Goal: Transaction & Acquisition: Purchase product/service

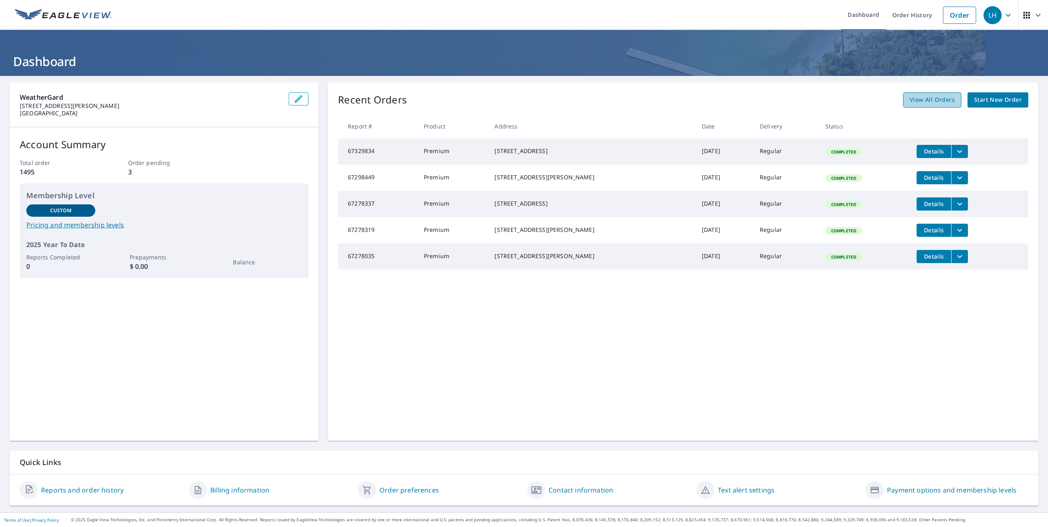
click at [926, 102] on span "View All Orders" at bounding box center [932, 100] width 45 height 10
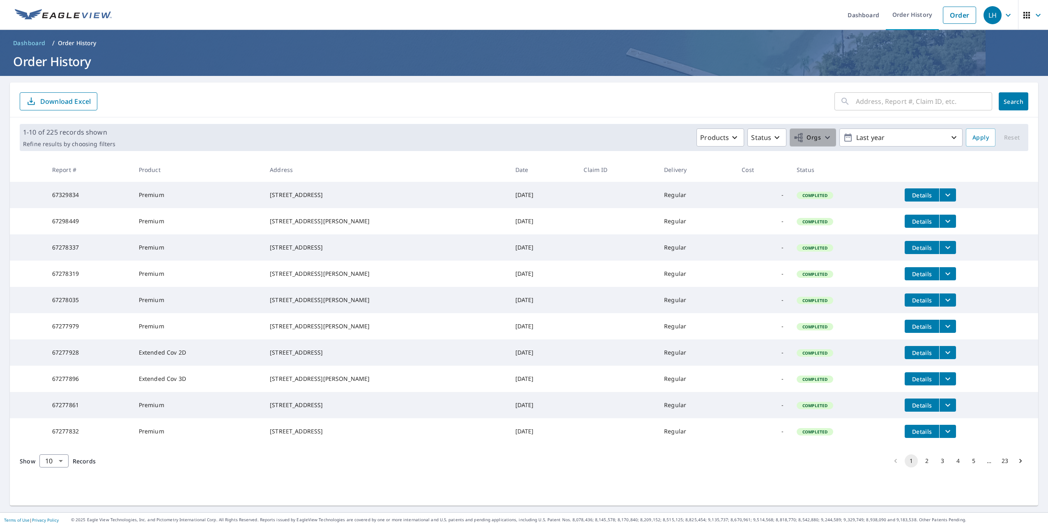
click at [796, 140] on span "Orgs" at bounding box center [807, 138] width 28 height 10
click at [694, 184] on label "WeatherGard" at bounding box center [674, 185] width 43 height 10
click at [650, 184] on input "WeatherGard" at bounding box center [645, 185] width 10 height 10
checkbox input "true"
click at [902, 103] on input "text" at bounding box center [924, 101] width 136 height 23
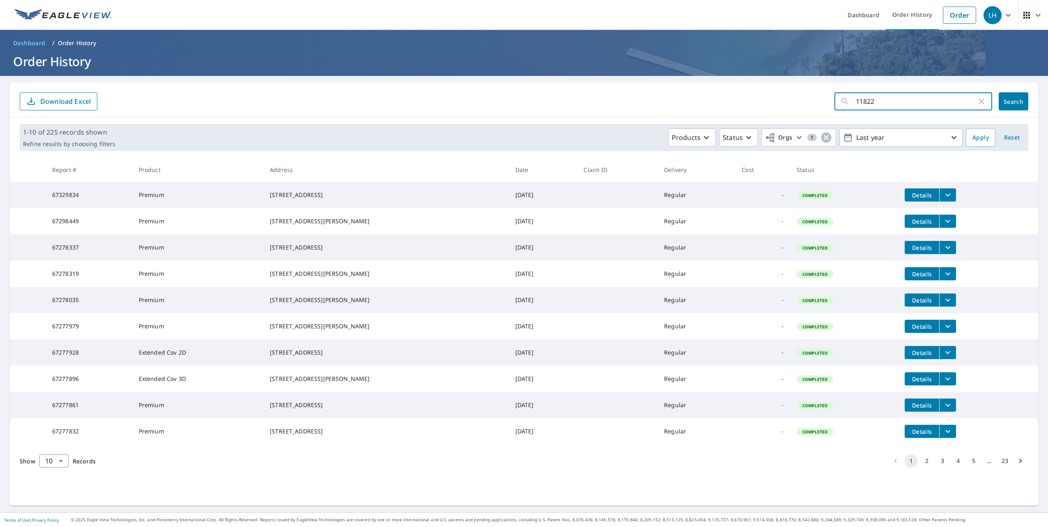
type input "11822"
click at [1018, 100] on button "Search" at bounding box center [1014, 101] width 30 height 18
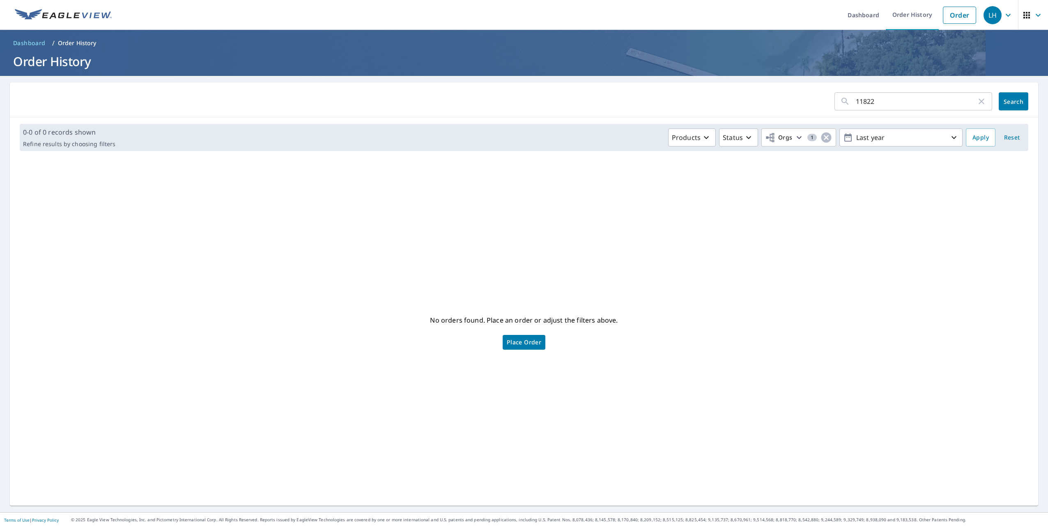
click at [512, 341] on link "Place Order" at bounding box center [524, 342] width 43 height 15
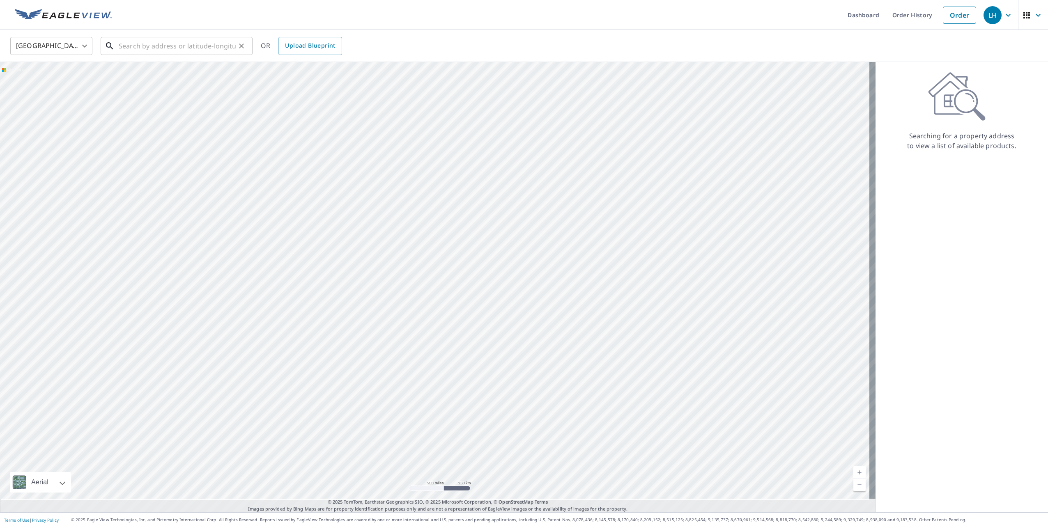
click at [141, 48] on input "text" at bounding box center [177, 45] width 117 height 23
click at [158, 71] on span "[STREET_ADDRESS][PERSON_NAME]" at bounding box center [181, 70] width 129 height 10
type input "[STREET_ADDRESS][PERSON_NAME]"
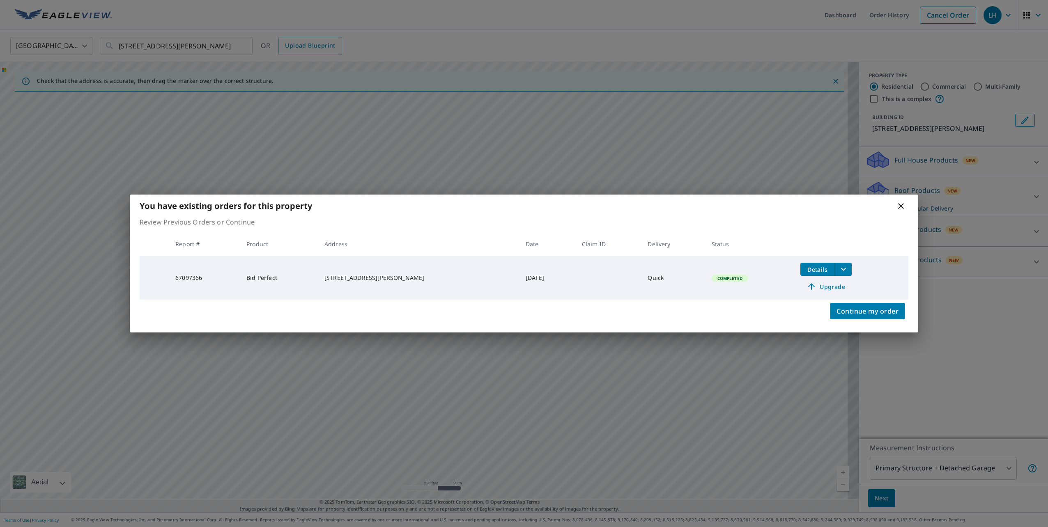
click at [832, 288] on span "Upgrade" at bounding box center [825, 287] width 41 height 10
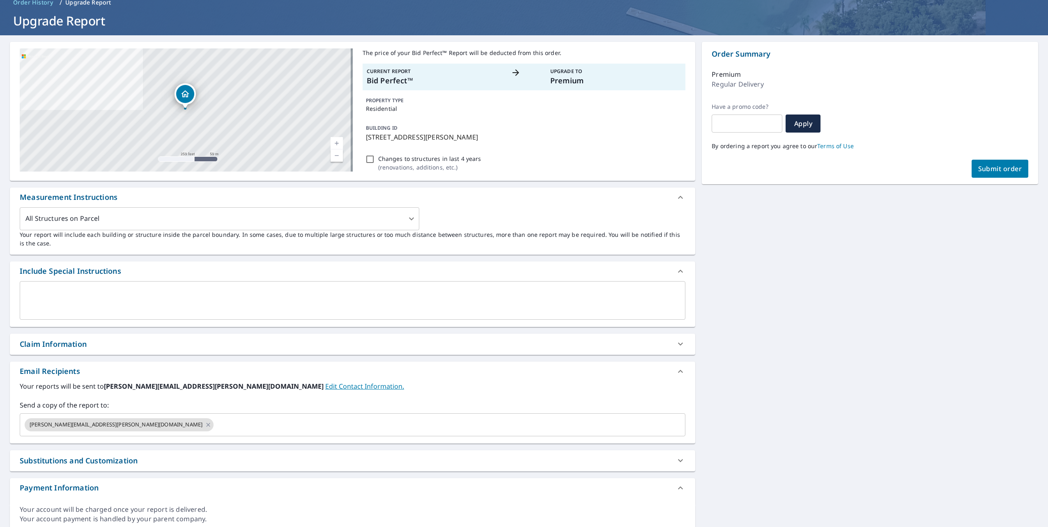
scroll to position [41, 0]
click at [215, 432] on input "text" at bounding box center [442, 425] width 455 height 16
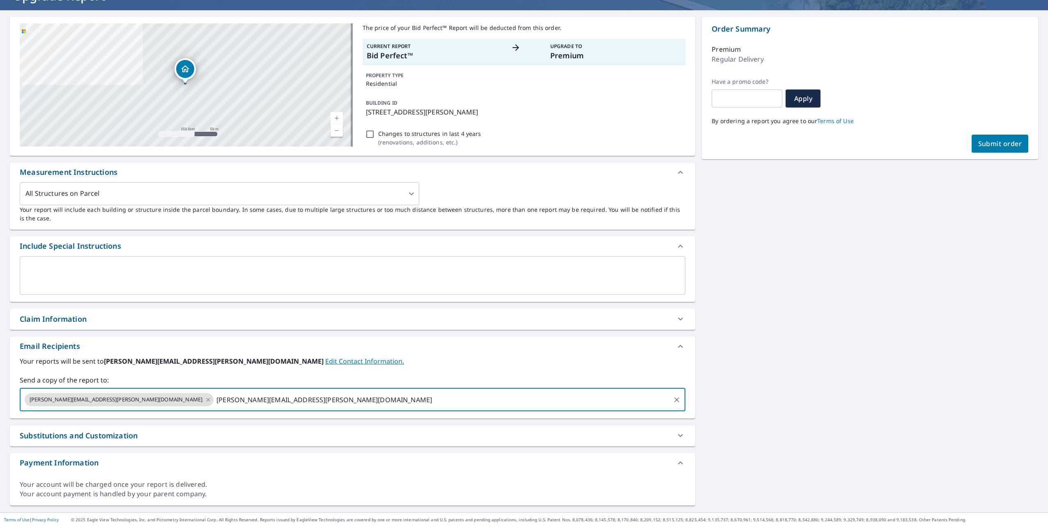
scroll to position [0, 0]
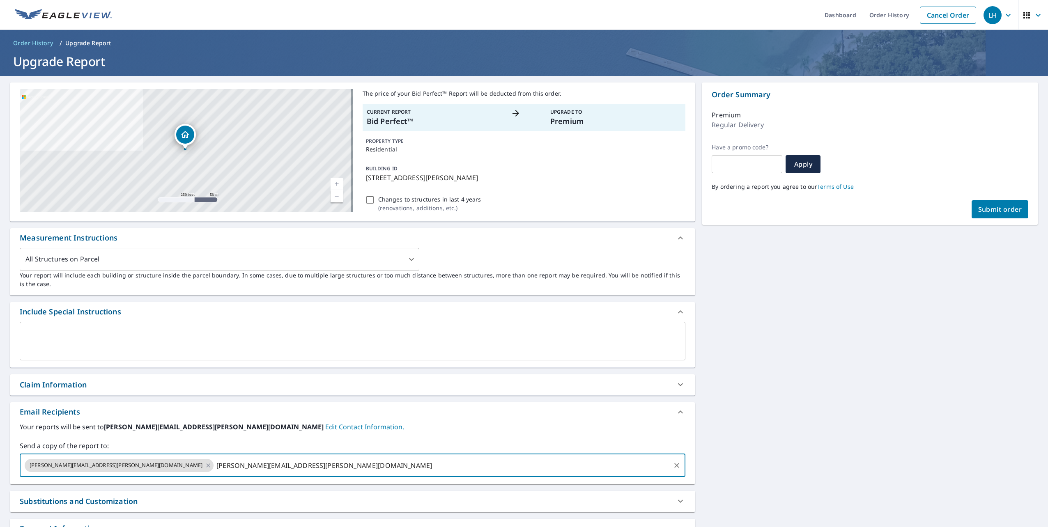
type input "[PERSON_NAME][EMAIL_ADDRESS][PERSON_NAME][DOMAIN_NAME]"
click at [982, 205] on span "Submit order" at bounding box center [1000, 209] width 44 height 9
checkbox input "true"
